Goal: Transaction & Acquisition: Purchase product/service

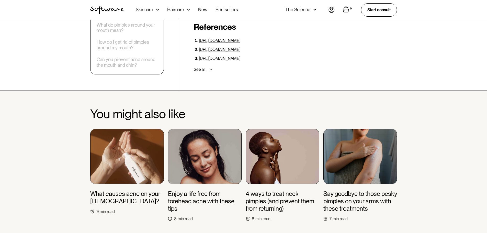
scroll to position [1457, 0]
click at [369, 190] on h3 "Say goodbye to those pesky pimples on your arms with these treatments" at bounding box center [360, 201] width 74 height 22
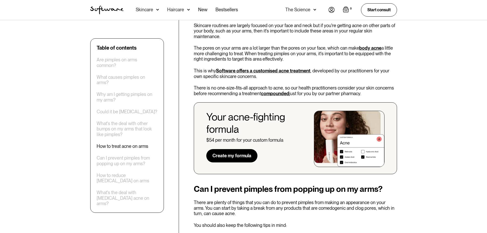
scroll to position [759, 0]
click at [244, 149] on link "Create my formula" at bounding box center [231, 155] width 51 height 13
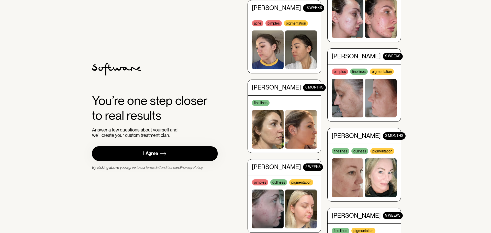
click at [183, 154] on link "I Agree" at bounding box center [155, 153] width 126 height 15
